Goal: Complete application form

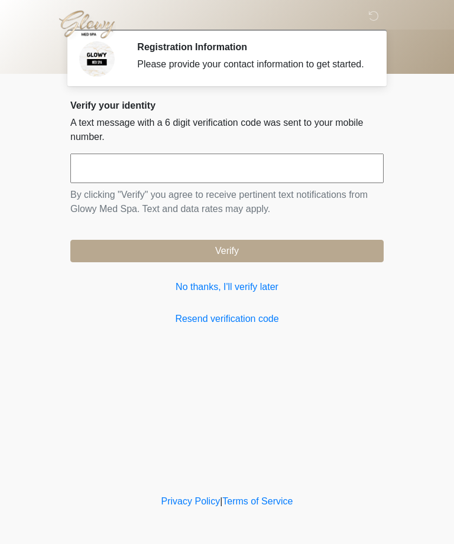
click at [204, 168] on input "text" at bounding box center [226, 169] width 313 height 30
click at [177, 183] on input "text" at bounding box center [226, 169] width 313 height 30
click at [169, 183] on input "text" at bounding box center [226, 169] width 313 height 30
type input "******"
click at [265, 262] on button "Verify" at bounding box center [226, 251] width 313 height 22
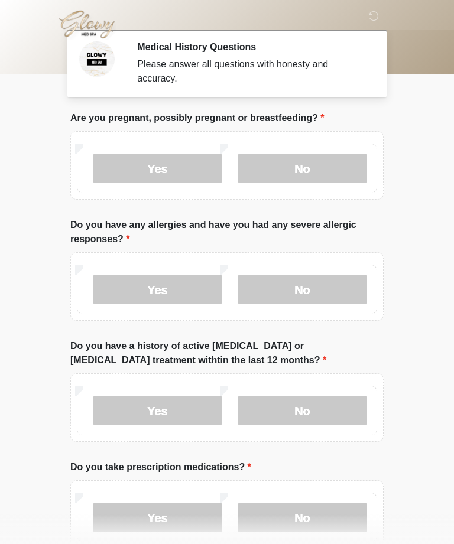
click at [317, 175] on label "No" at bounding box center [302, 169] width 129 height 30
click at [316, 292] on label "No" at bounding box center [302, 290] width 129 height 30
click at [321, 408] on label "No" at bounding box center [302, 411] width 129 height 30
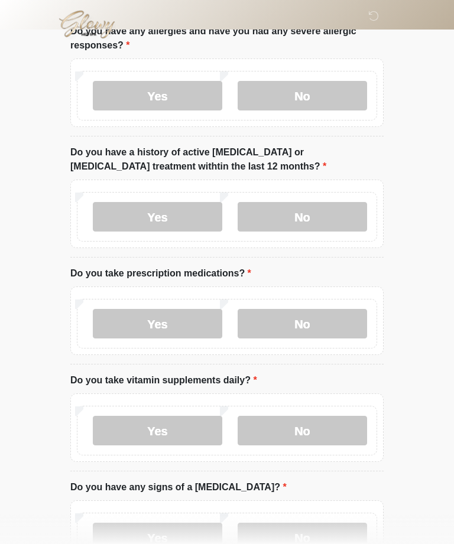
scroll to position [196, 0]
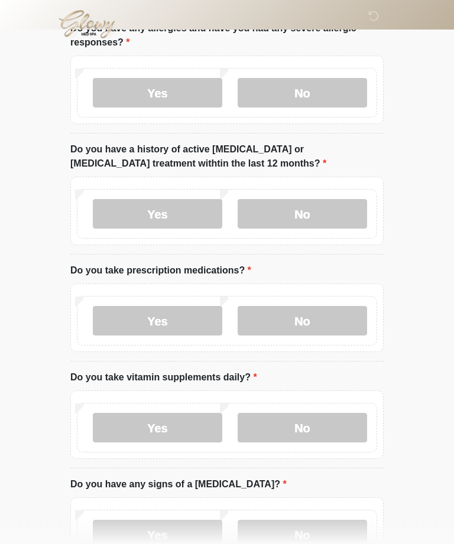
click at [177, 321] on label "Yes" at bounding box center [157, 322] width 129 height 30
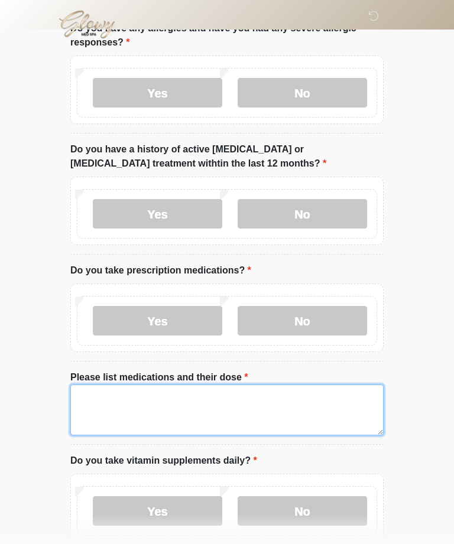
click at [213, 414] on textarea "Please list medications and their dose" at bounding box center [226, 410] width 313 height 51
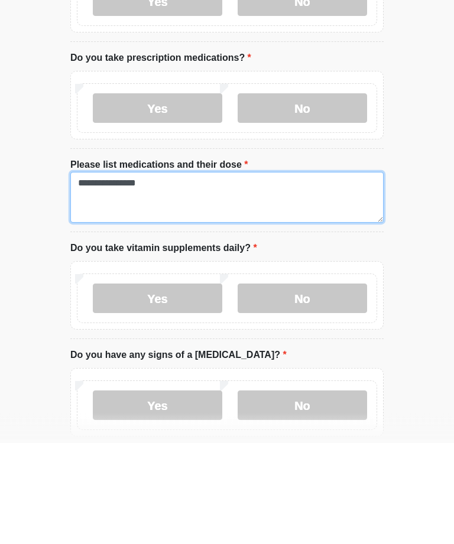
scroll to position [321, 0]
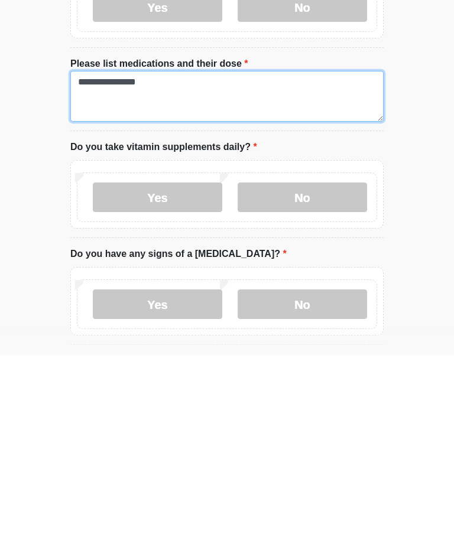
type textarea "**********"
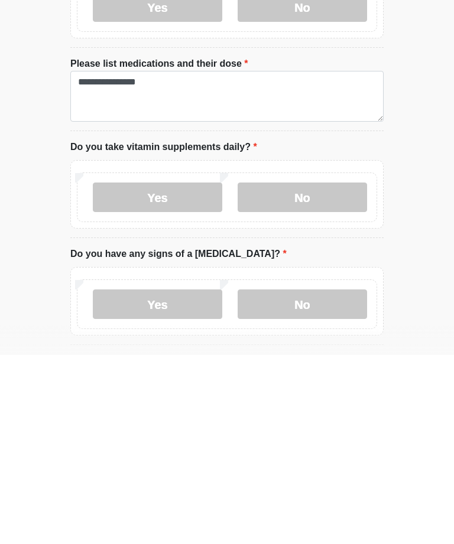
click at [186, 372] on label "Yes" at bounding box center [157, 387] width 129 height 30
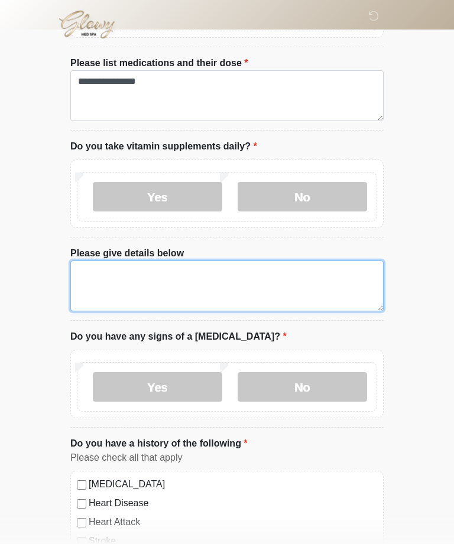
click at [200, 286] on textarea "Please give details below" at bounding box center [226, 286] width 313 height 51
type textarea "*"
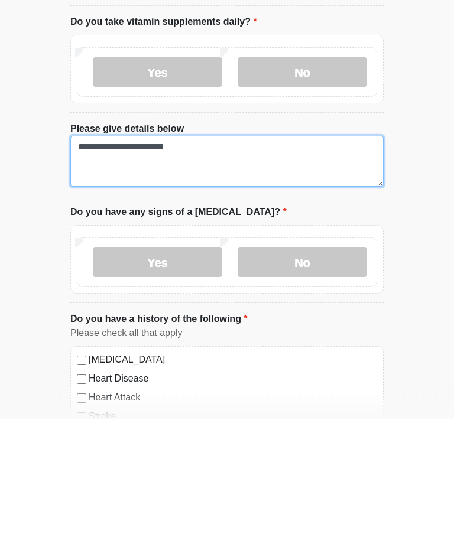
type textarea "**********"
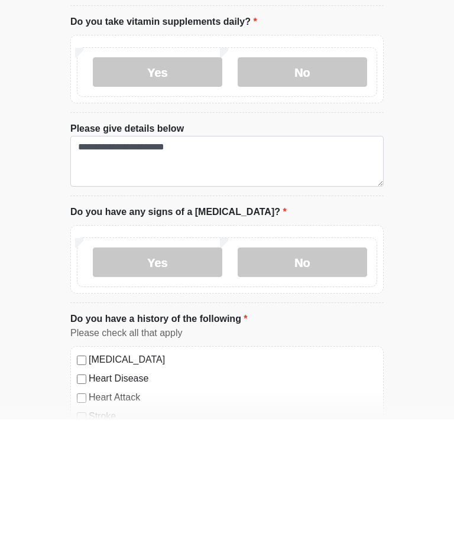
click at [294, 373] on label "No" at bounding box center [302, 388] width 129 height 30
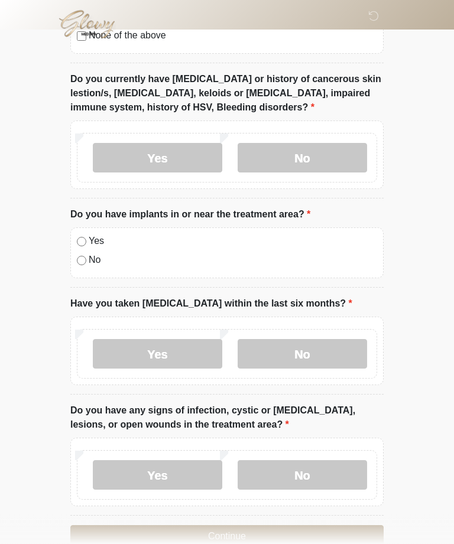
scroll to position [1168, 0]
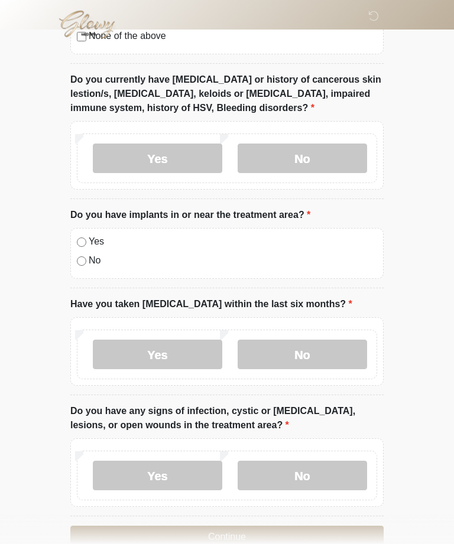
click at [317, 158] on label "No" at bounding box center [302, 159] width 129 height 30
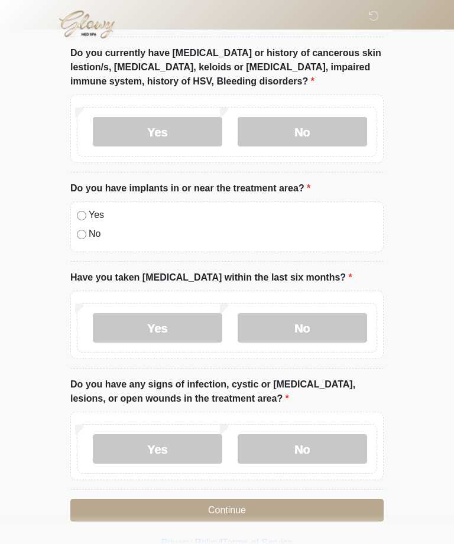
click at [323, 323] on label "No" at bounding box center [302, 328] width 129 height 30
click at [321, 451] on label "No" at bounding box center [302, 449] width 129 height 30
click at [275, 512] on button "Continue" at bounding box center [226, 510] width 313 height 22
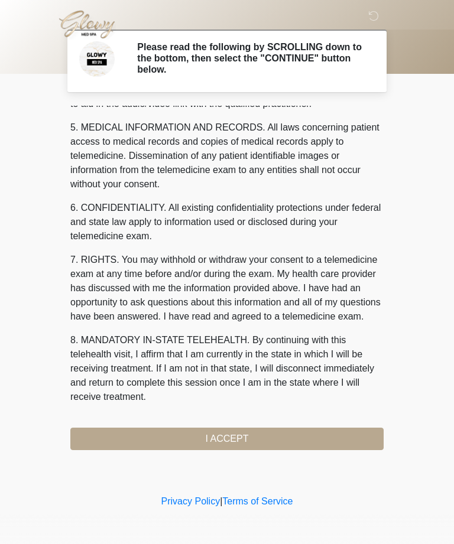
scroll to position [378, 0]
click at [252, 436] on button "I ACCEPT" at bounding box center [226, 439] width 313 height 22
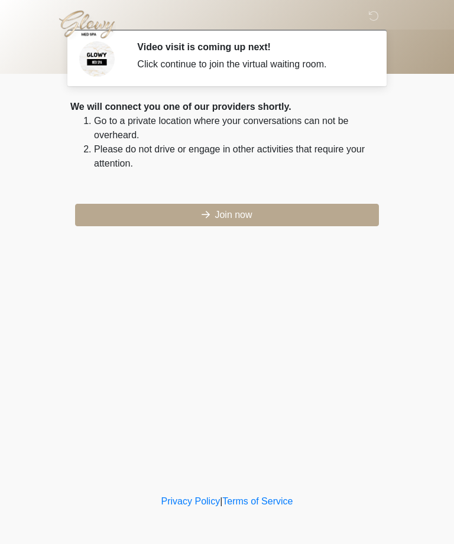
click at [266, 212] on button "Join now" at bounding box center [227, 215] width 304 height 22
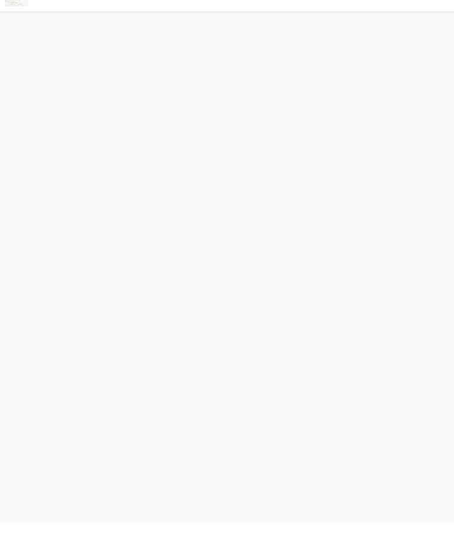
scroll to position [4, 0]
